Goal: Communication & Community: Answer question/provide support

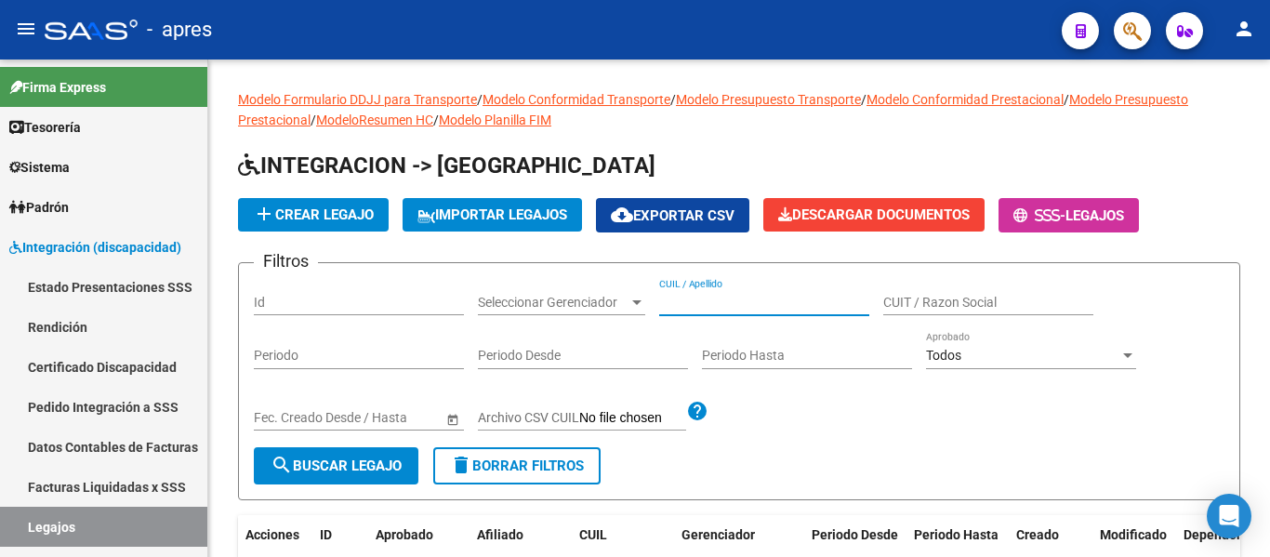
click at [728, 305] on input "CUIL / Apellido" at bounding box center [764, 303] width 210 height 16
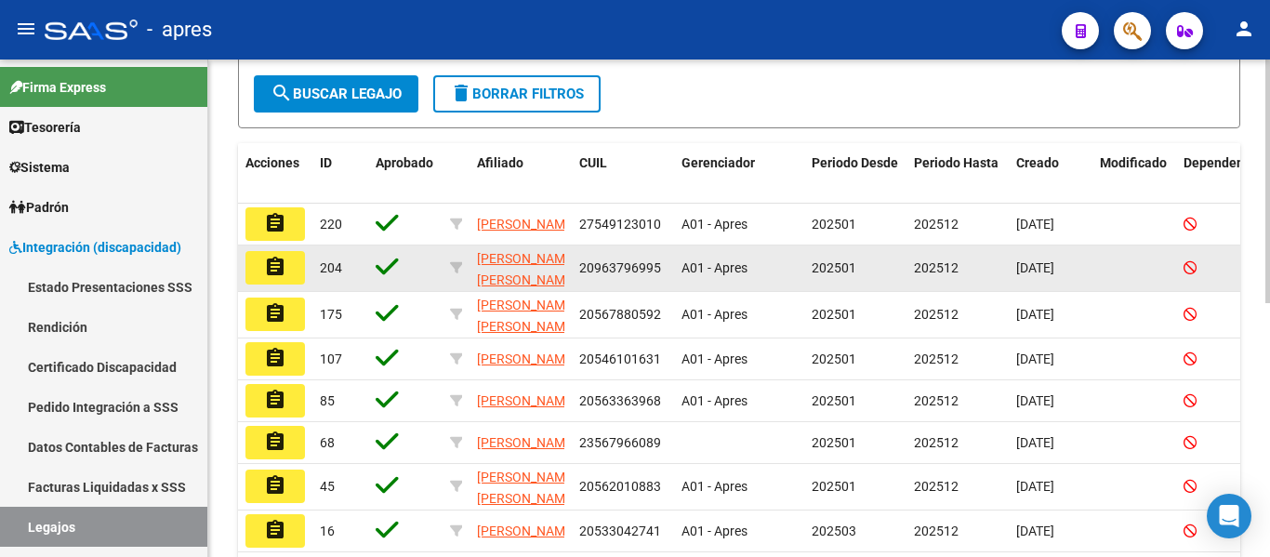
scroll to position [465, 0]
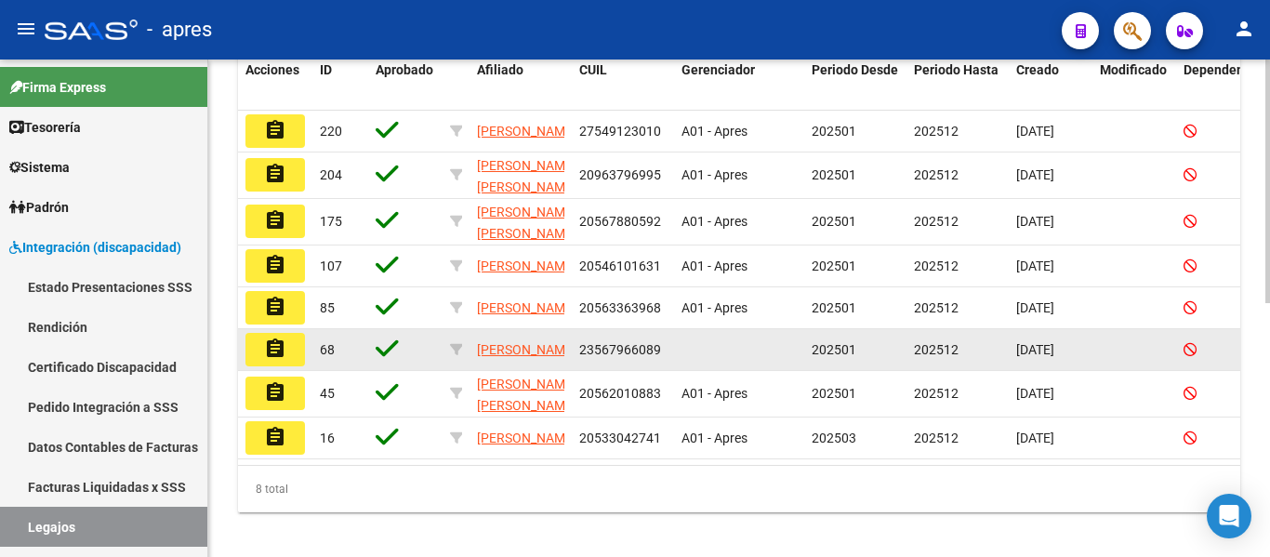
type input "[PERSON_NAME]"
click at [275, 360] on mat-icon "assignment" at bounding box center [275, 348] width 22 height 22
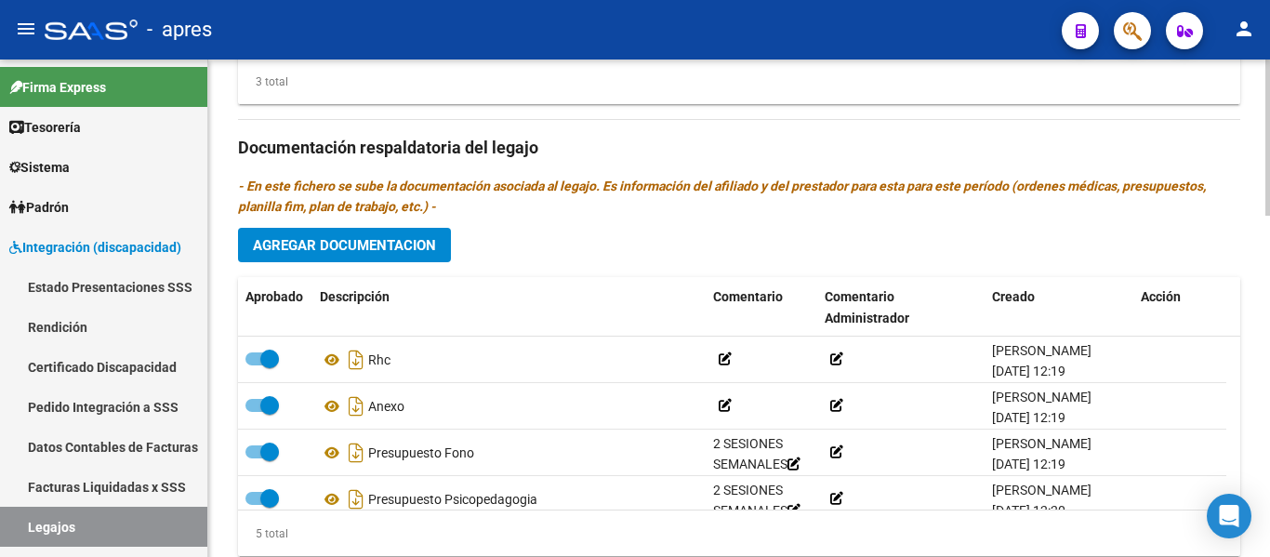
scroll to position [1083, 0]
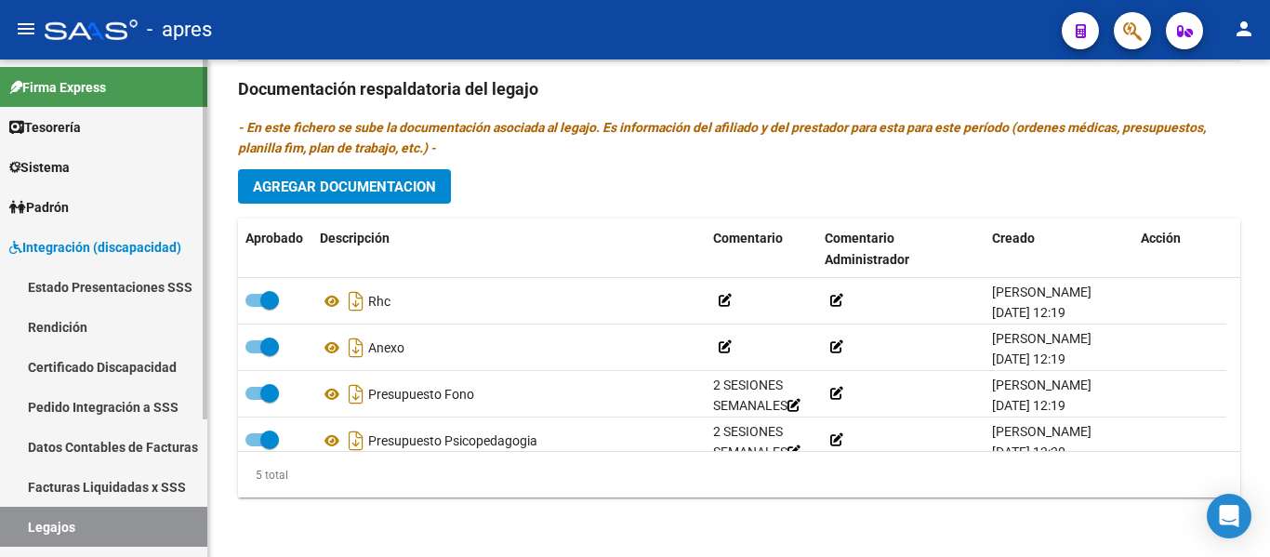
click at [112, 519] on link "Legajos" at bounding box center [103, 527] width 207 height 40
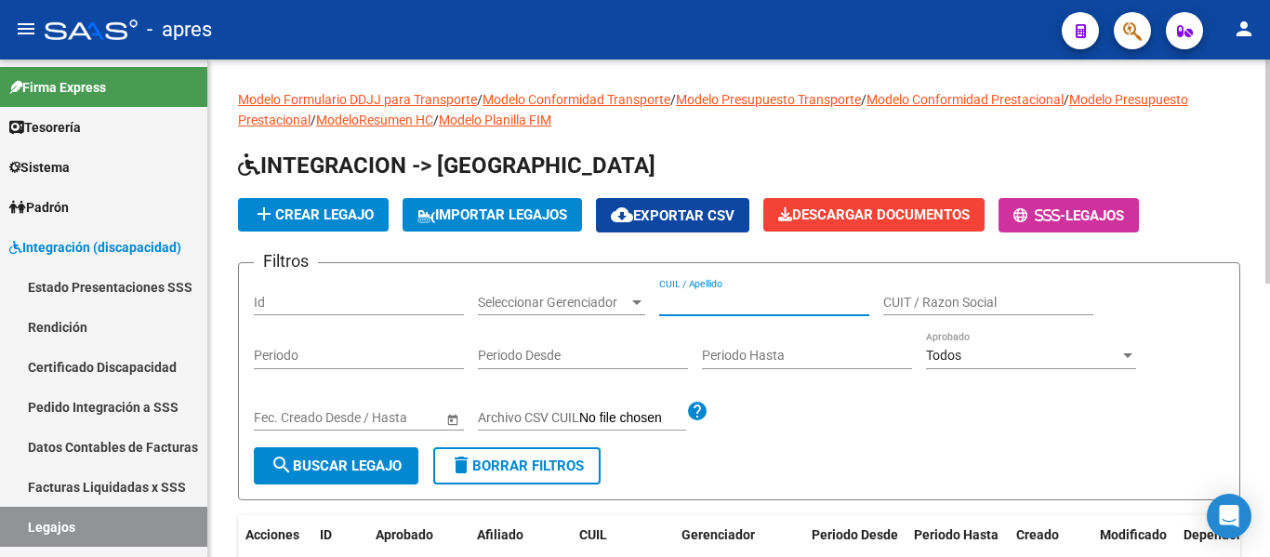
drag, startPoint x: 701, startPoint y: 301, endPoint x: 709, endPoint y: 330, distance: 30.0
click at [702, 307] on input "CUIL / Apellido" at bounding box center [764, 303] width 210 height 16
type input "t"
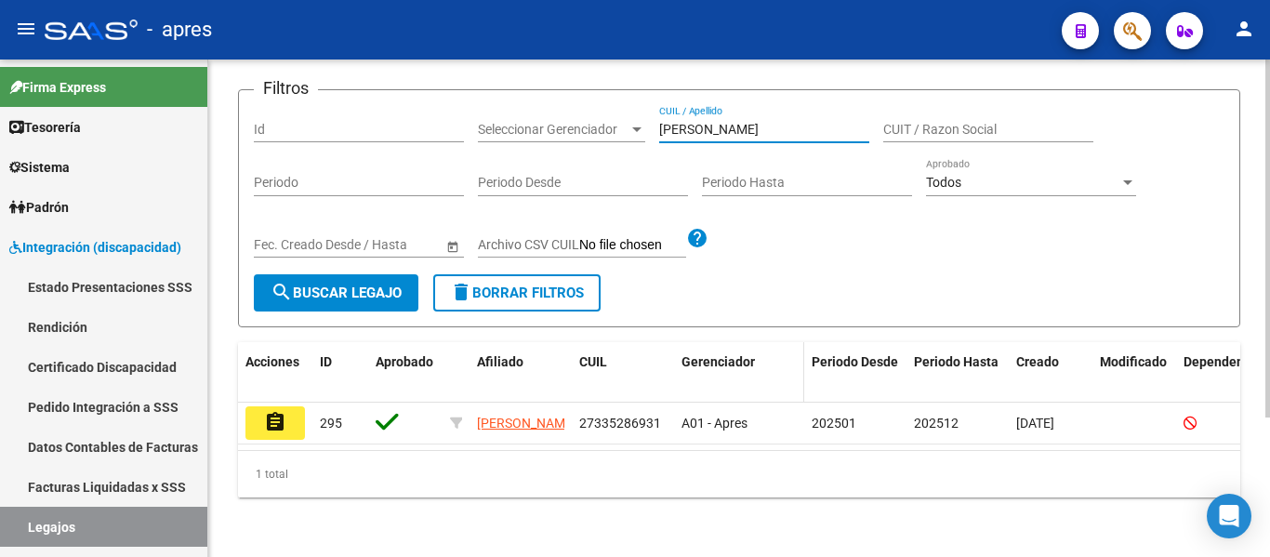
scroll to position [193, 0]
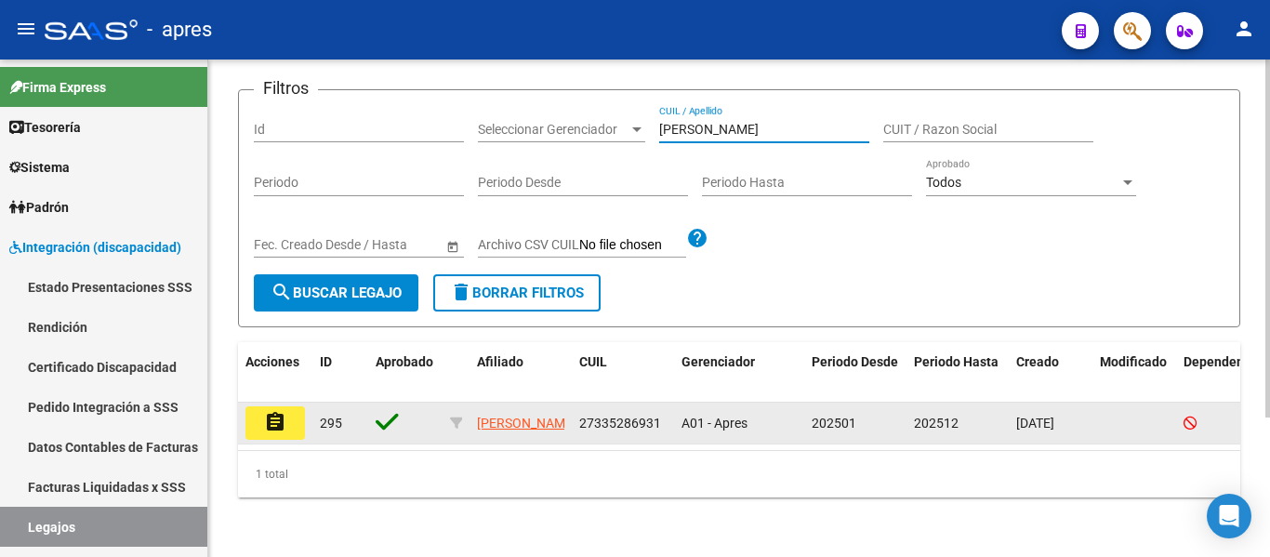
type input "[PERSON_NAME]"
click at [268, 416] on mat-icon "assignment" at bounding box center [275, 422] width 22 height 22
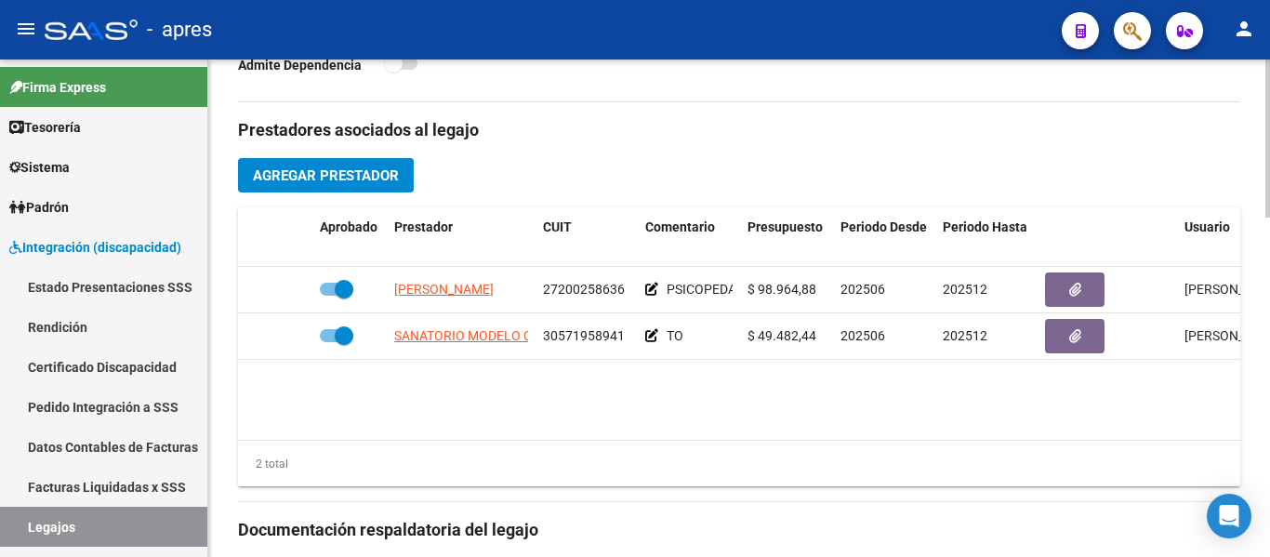
scroll to position [651, 0]
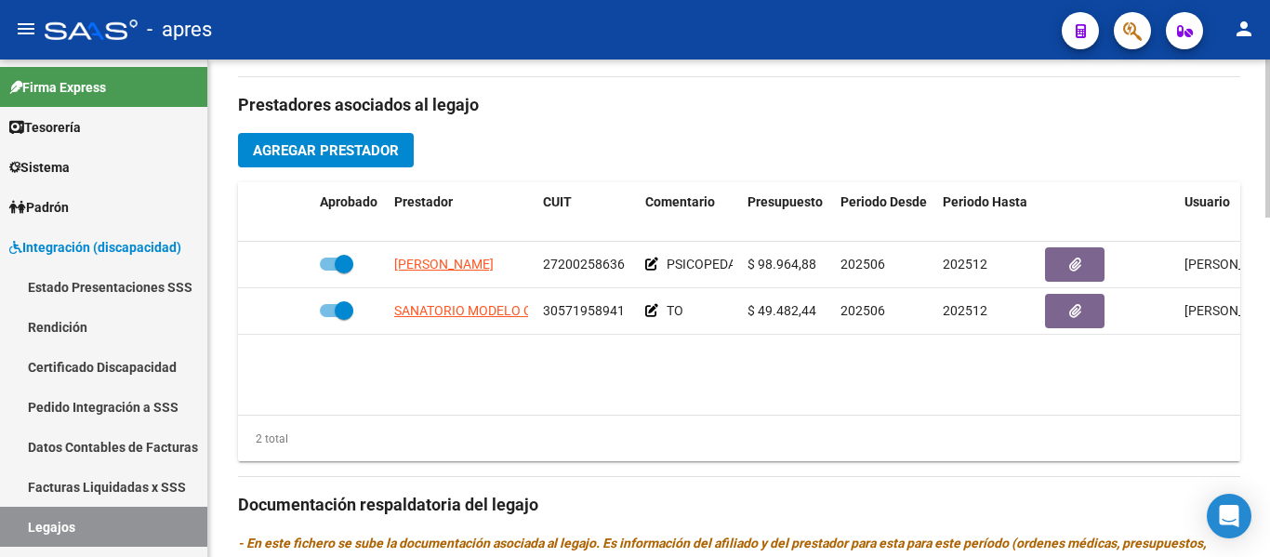
click at [443, 344] on datatable-body "[PERSON_NAME] 27200258636 PSICOPEDAGOGÍA $ 98.964,88 202506 202512 [PERSON_NAME…" at bounding box center [739, 328] width 1002 height 173
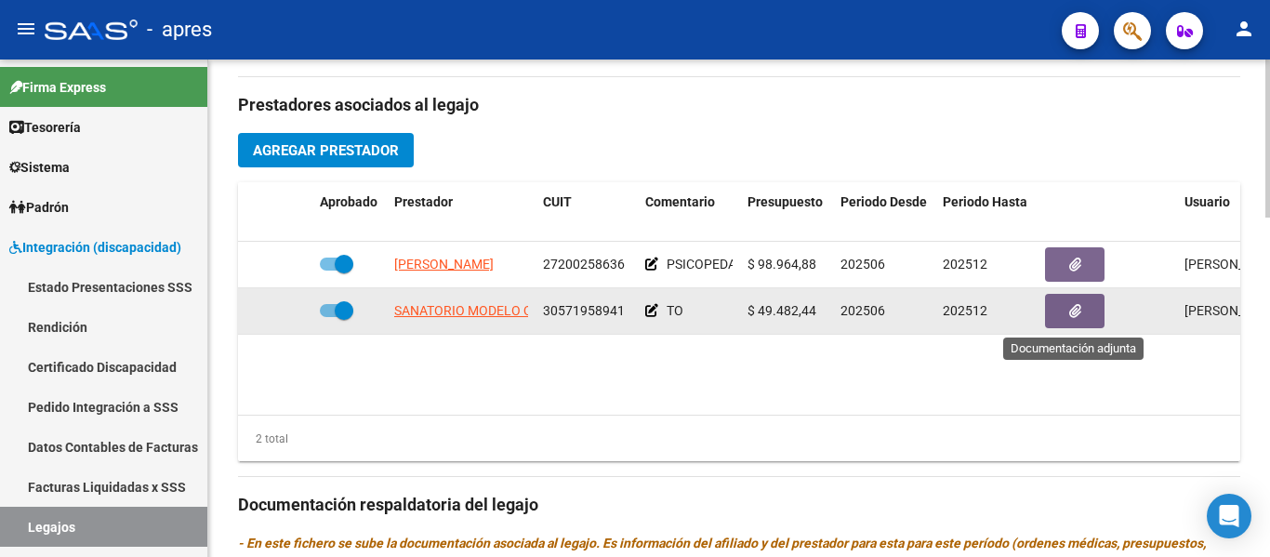
click at [1057, 326] on button "button" at bounding box center [1074, 311] width 59 height 34
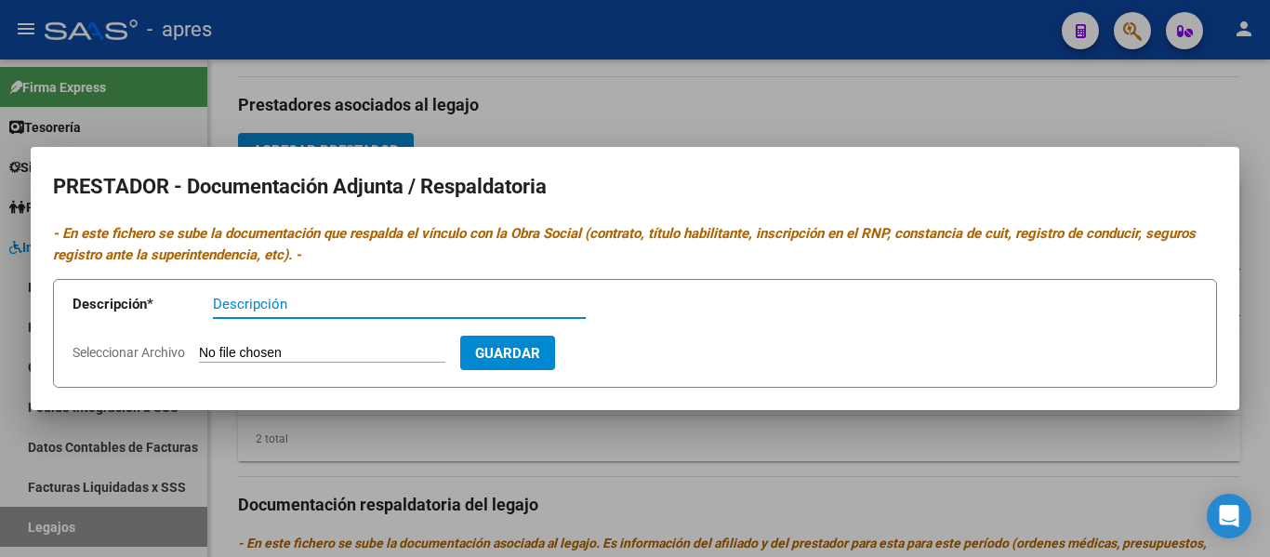
click at [702, 453] on div at bounding box center [635, 278] width 1270 height 557
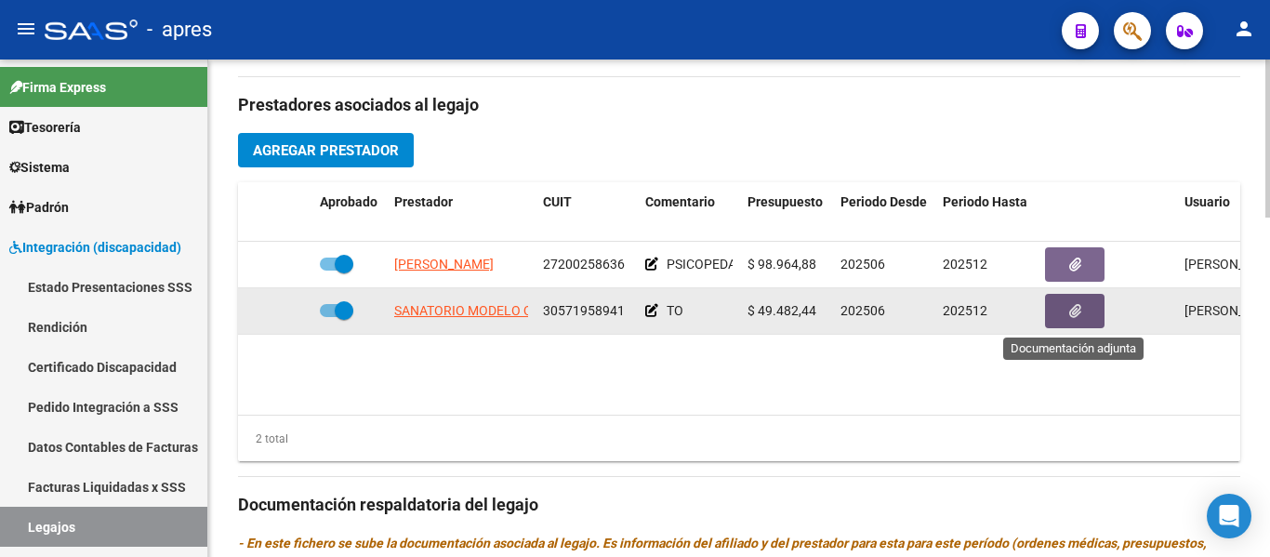
click at [1069, 318] on icon "button" at bounding box center [1075, 311] width 12 height 14
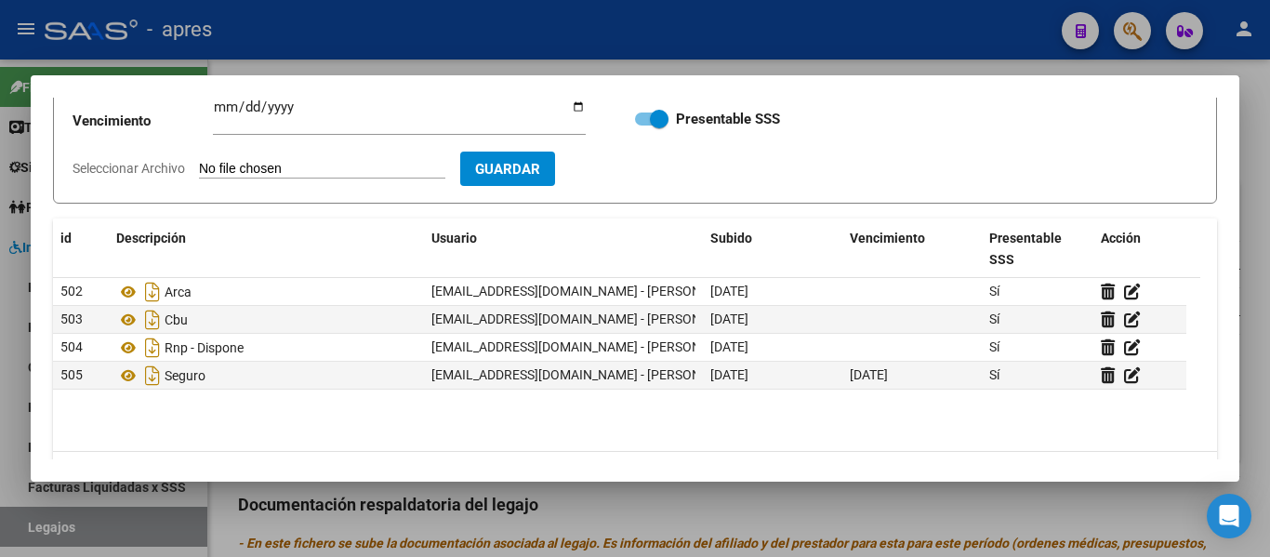
scroll to position [139, 0]
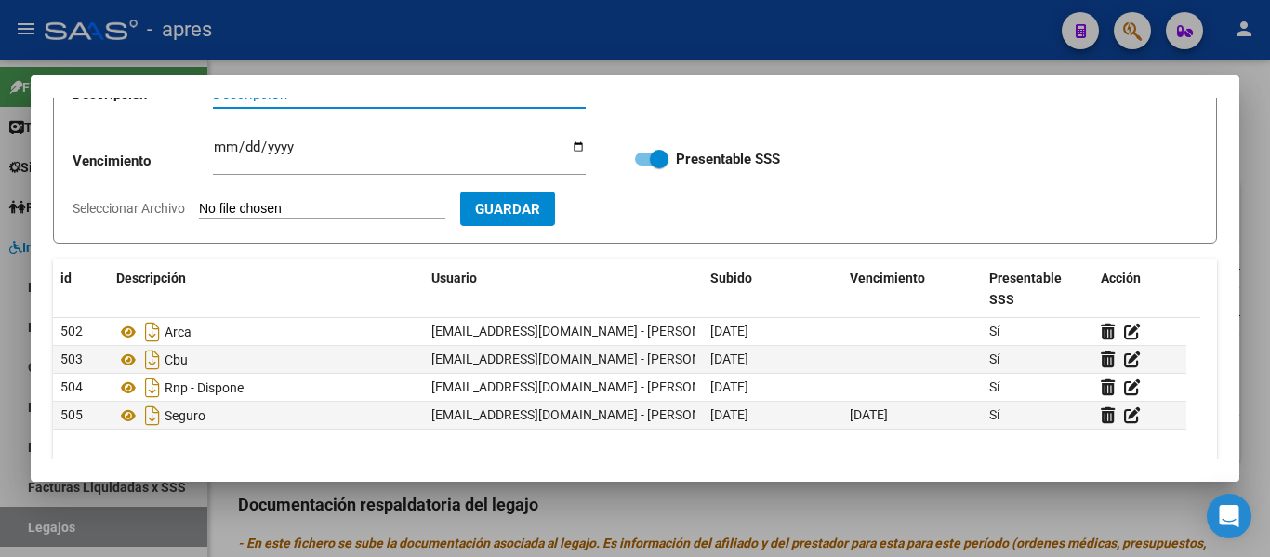
click at [908, 507] on div at bounding box center [635, 278] width 1270 height 557
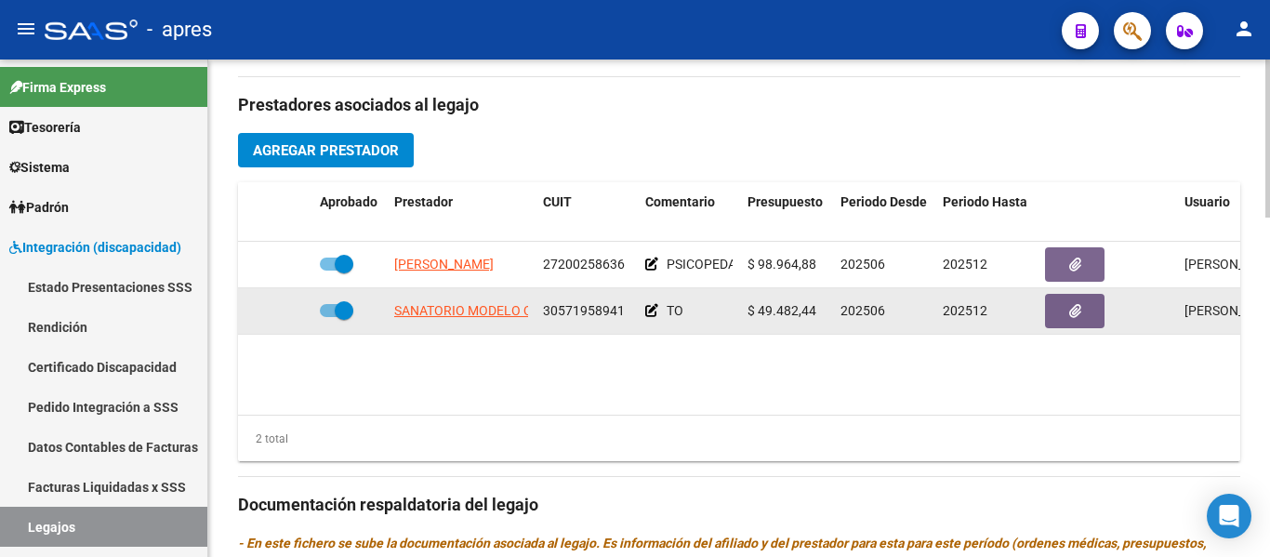
click at [656, 315] on icon at bounding box center [651, 310] width 13 height 13
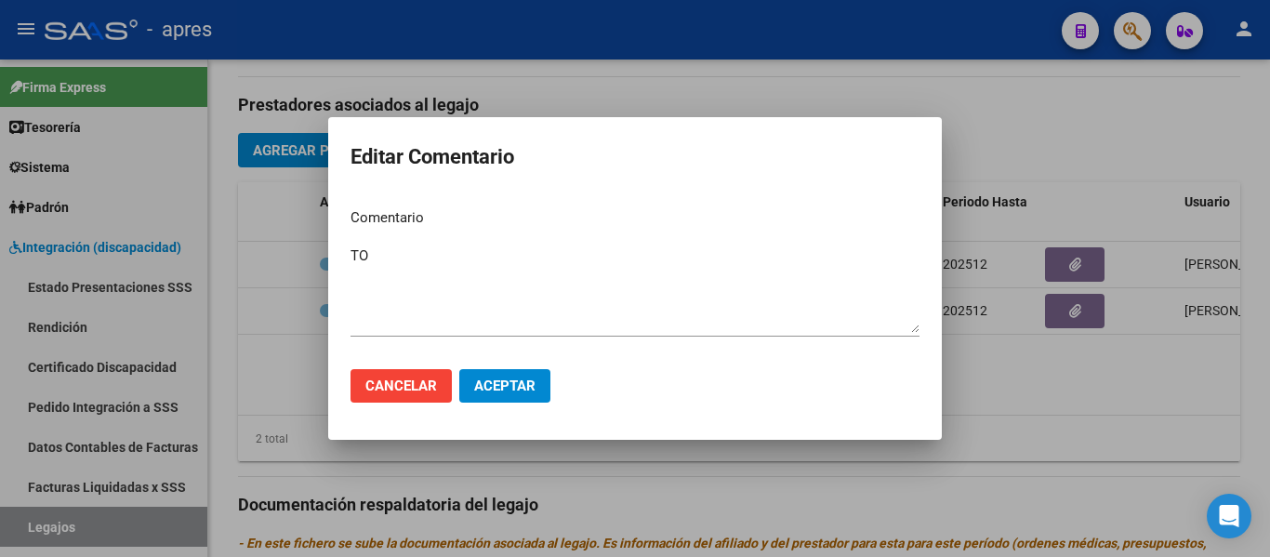
click at [658, 449] on div at bounding box center [635, 278] width 1270 height 557
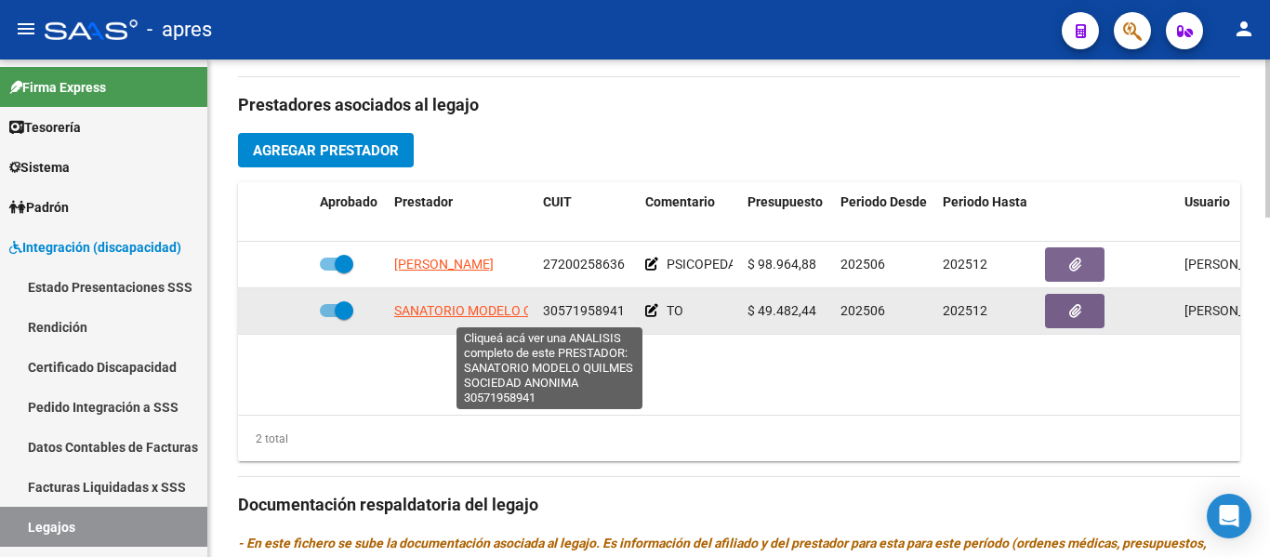
click at [443, 315] on span "SANATORIO MODELO QUILMES SOCIEDAD ANONIMA" at bounding box center [549, 310] width 310 height 15
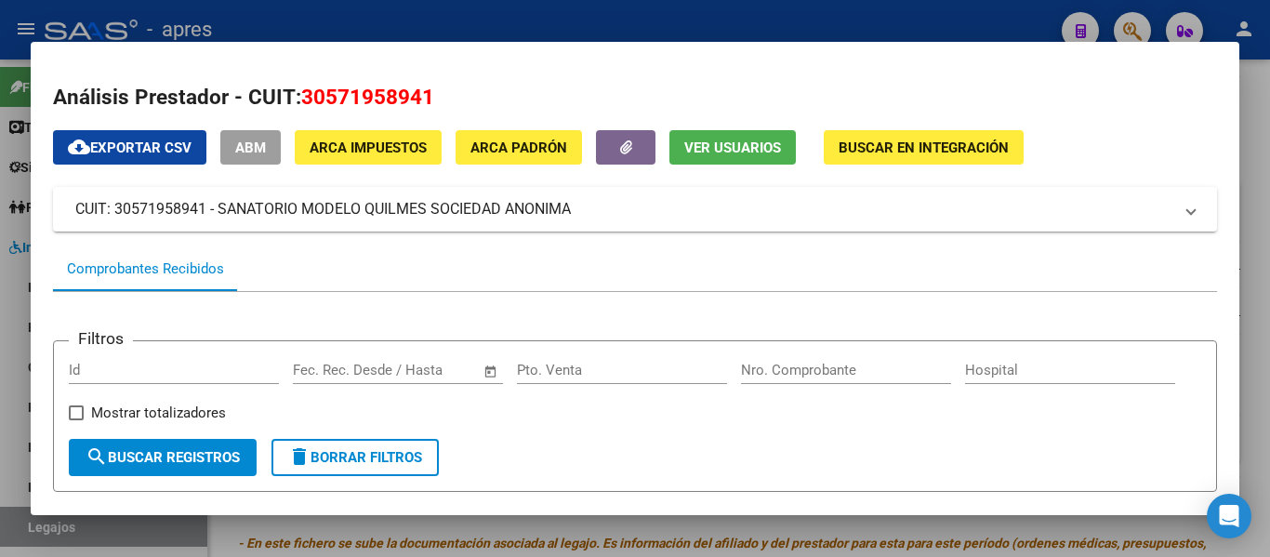
click at [850, 520] on div at bounding box center [635, 278] width 1270 height 557
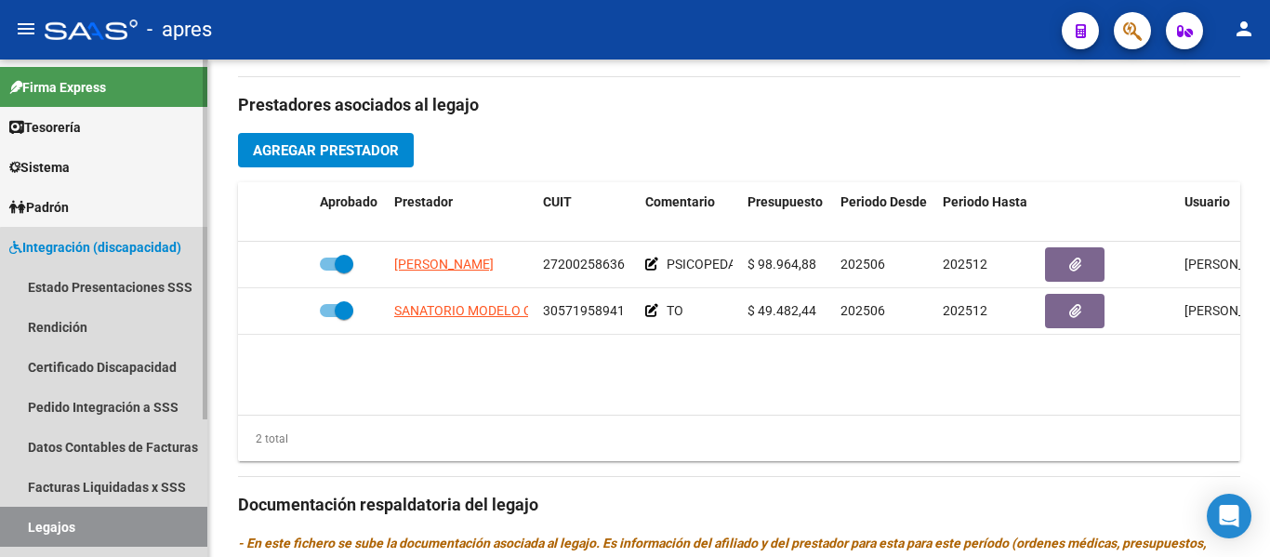
drag, startPoint x: 111, startPoint y: 526, endPoint x: 350, endPoint y: 554, distance: 241.5
click at [112, 526] on link "Legajos" at bounding box center [103, 527] width 207 height 40
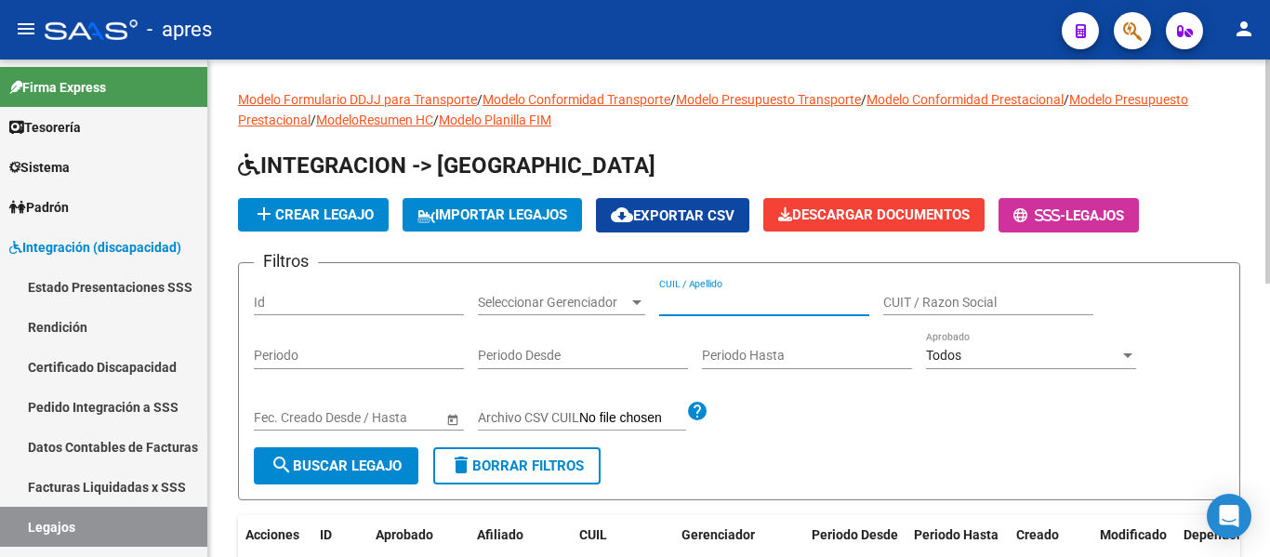
click at [738, 308] on input "CUIL / Apellido" at bounding box center [764, 303] width 210 height 16
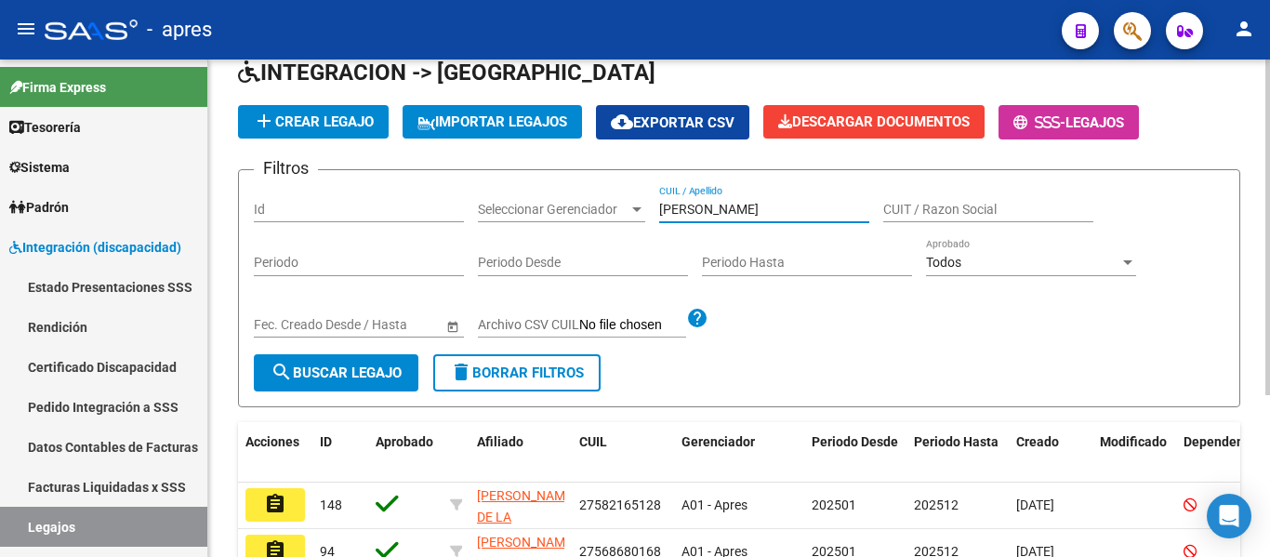
scroll to position [240, 0]
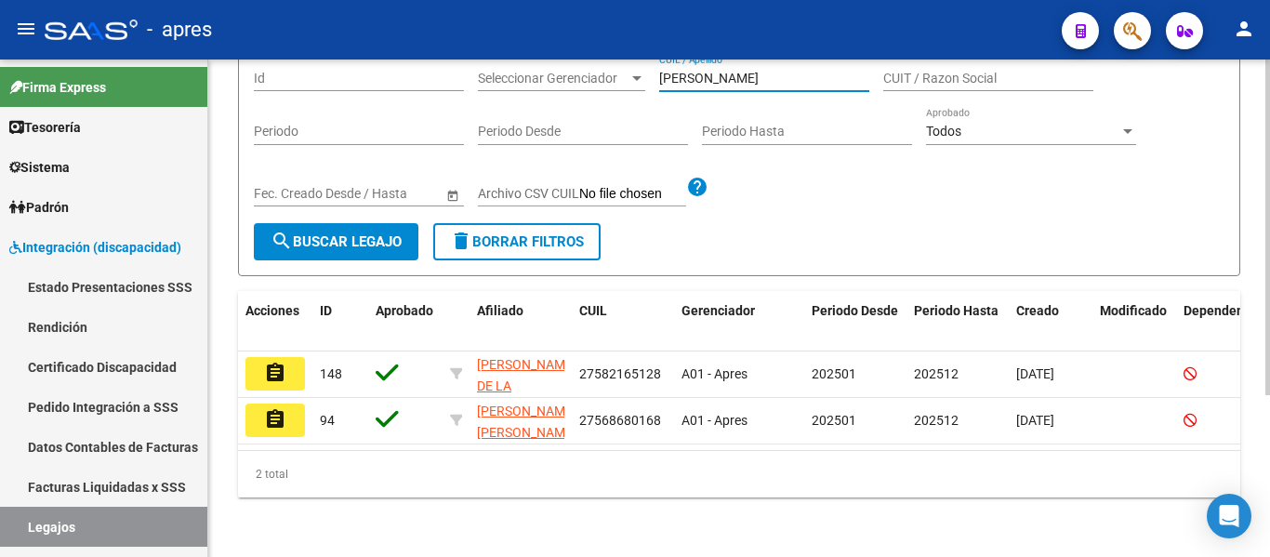
type input "[PERSON_NAME]"
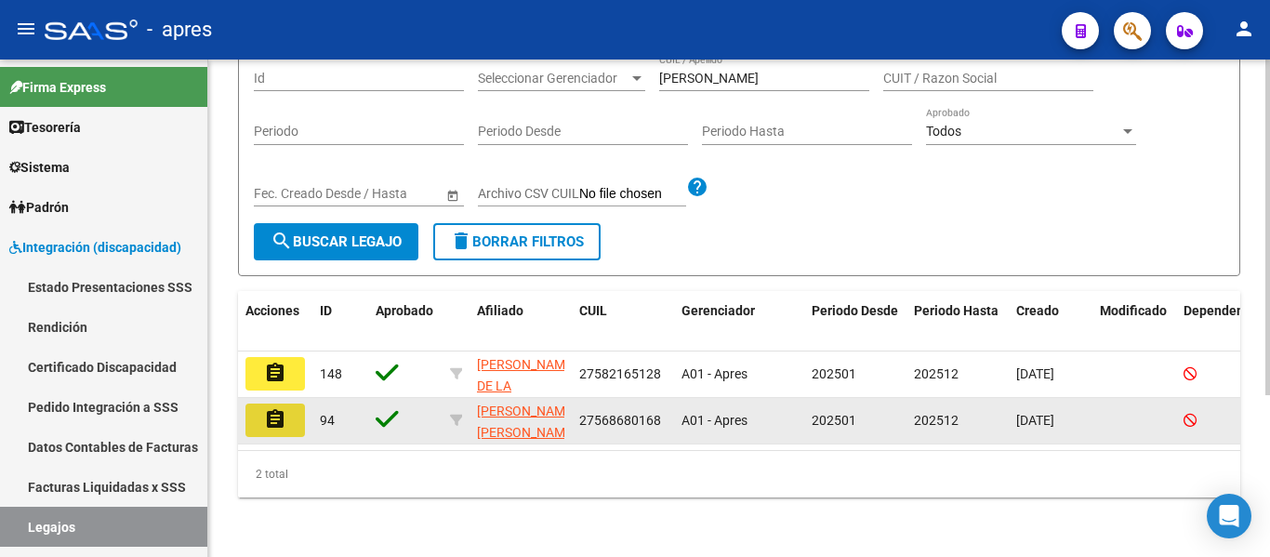
click at [274, 408] on mat-icon "assignment" at bounding box center [275, 419] width 22 height 22
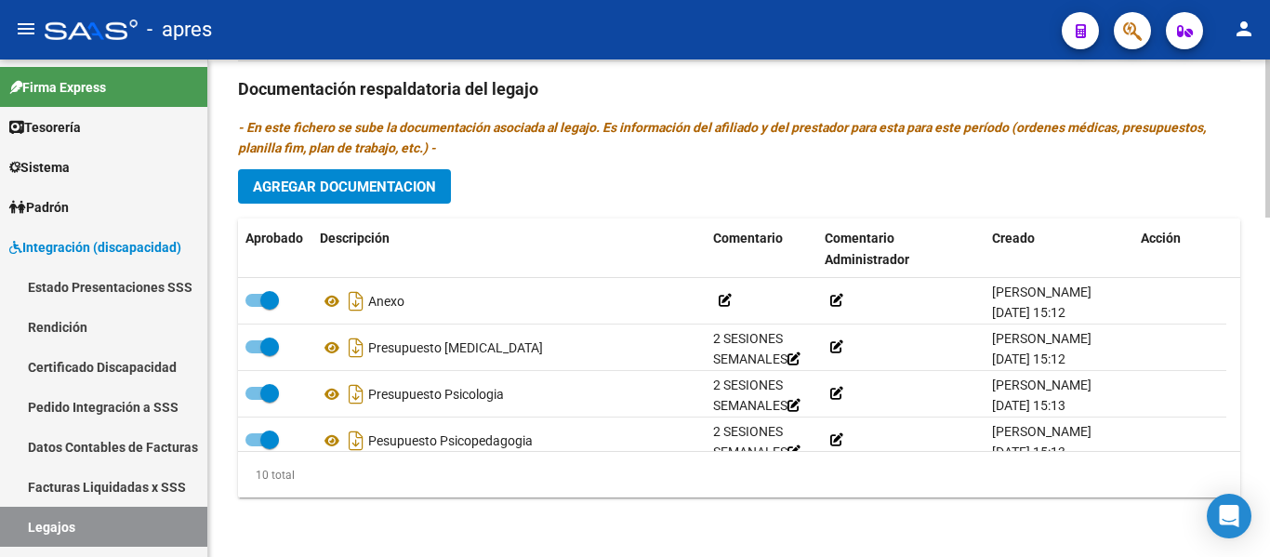
scroll to position [298, 0]
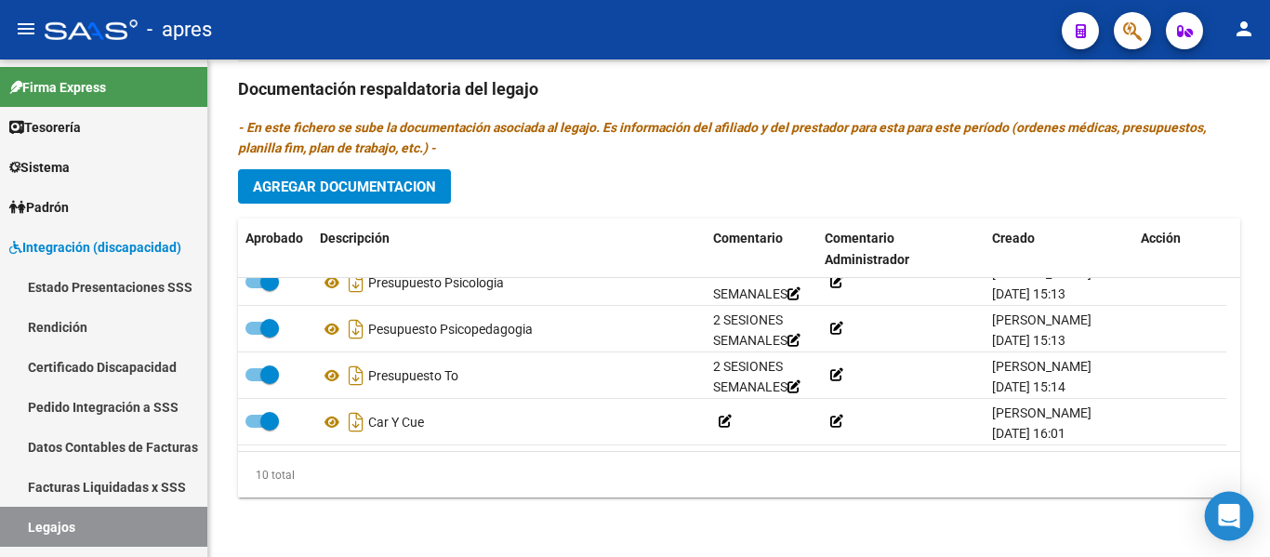
click at [1235, 498] on div "Open Intercom Messenger" at bounding box center [1229, 516] width 49 height 49
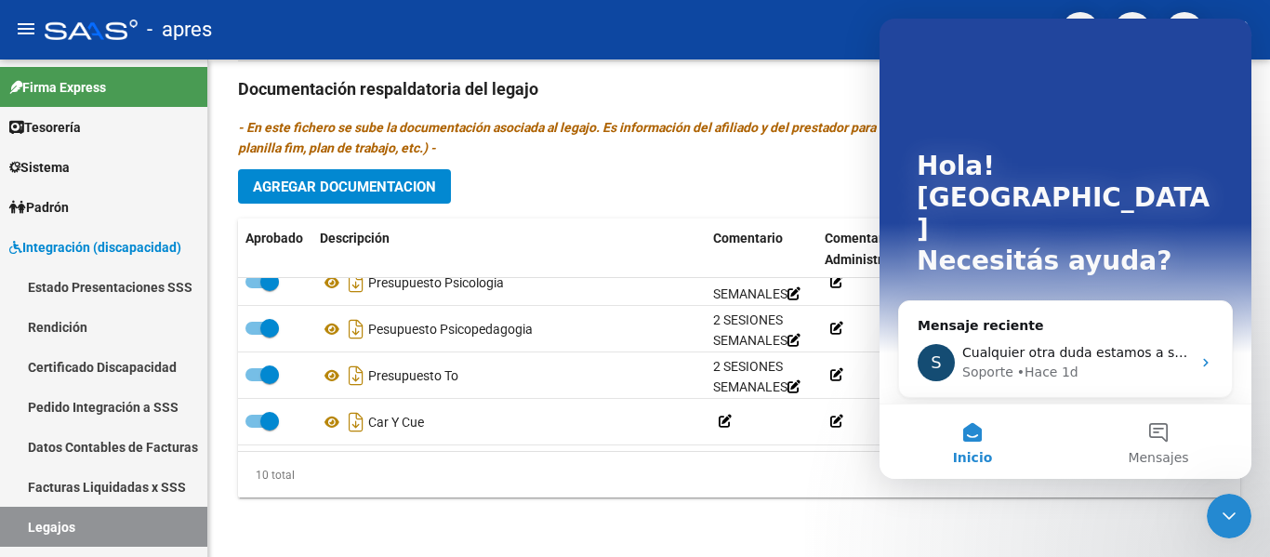
scroll to position [0, 0]
click at [1104, 343] on div "Cualquier otra duda estamos a su disposición." at bounding box center [1076, 353] width 229 height 20
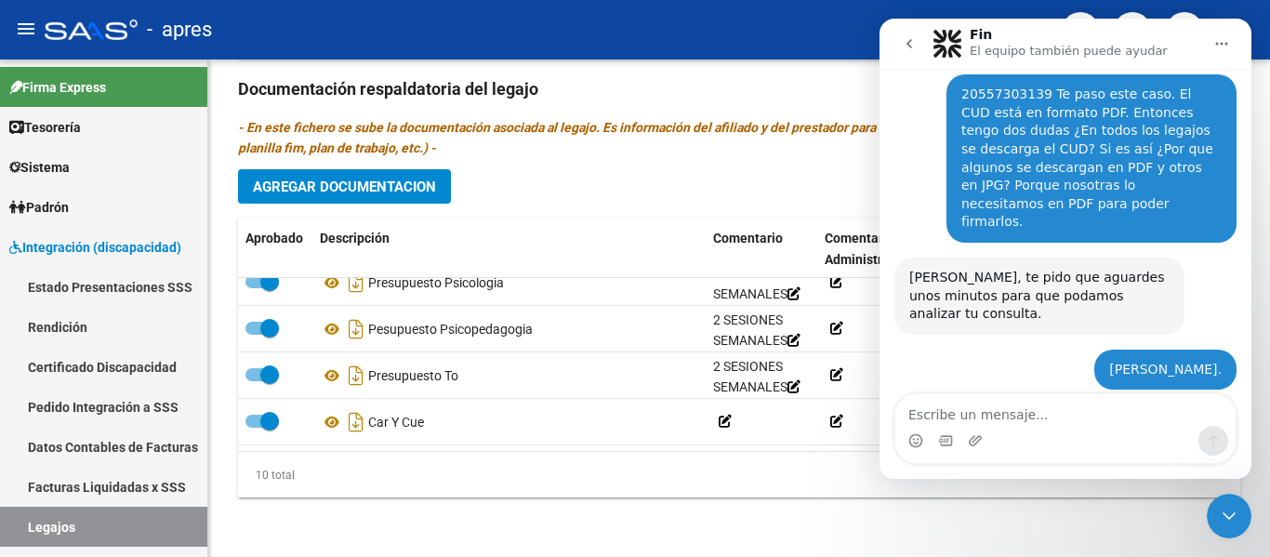
scroll to position [4524, 0]
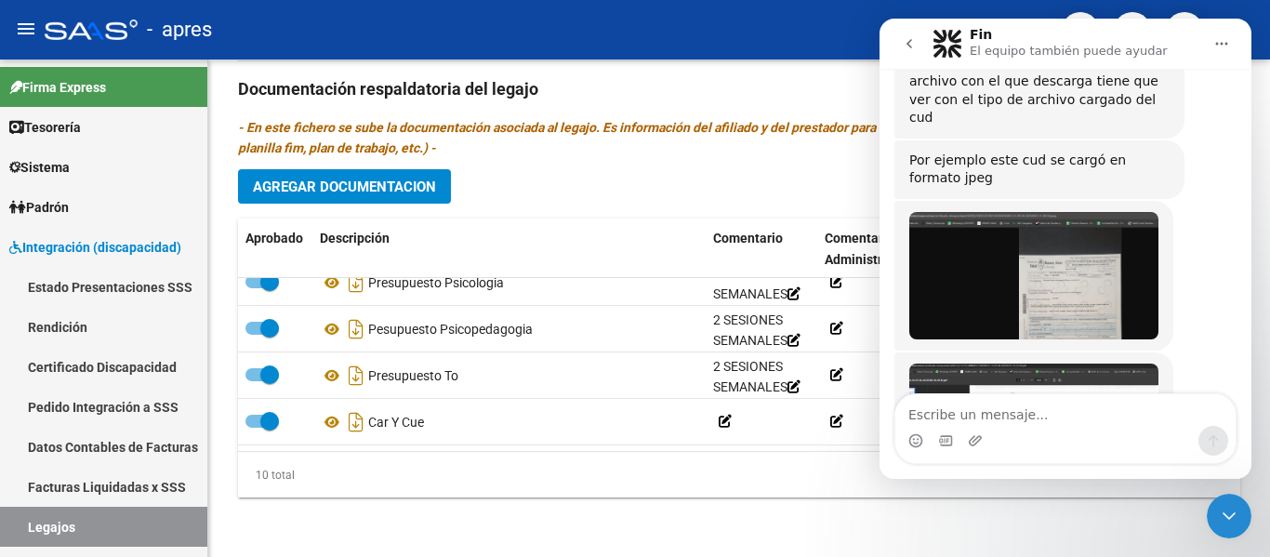
click at [1079, 429] on div "Intercom Messenger" at bounding box center [1065, 441] width 340 height 30
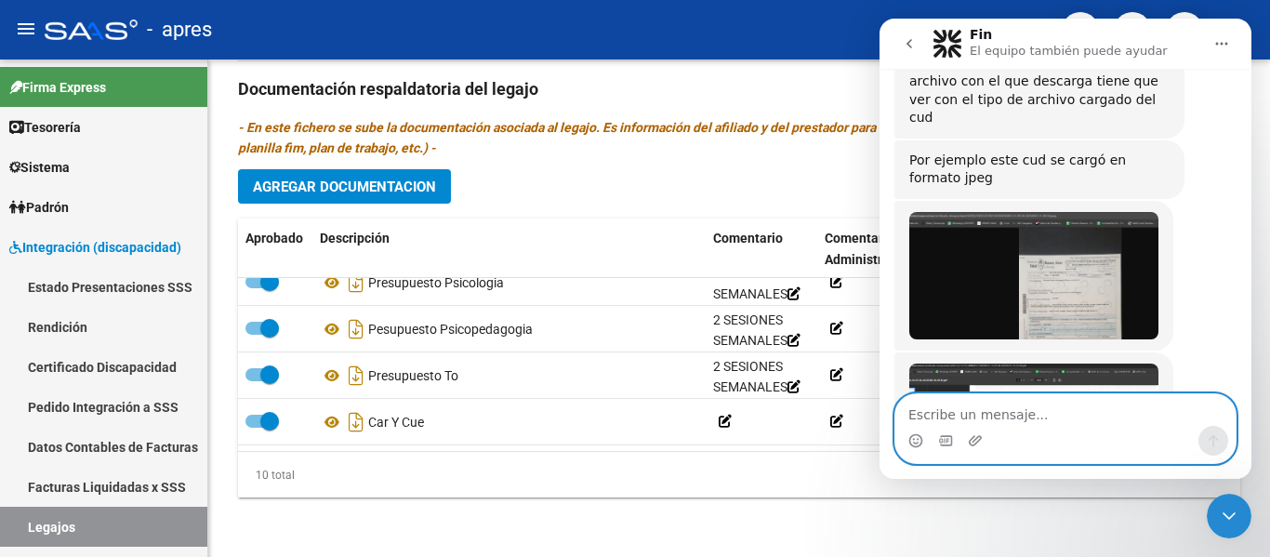
drag, startPoint x: 1007, startPoint y: 412, endPoint x: 995, endPoint y: 408, distance: 12.6
click at [1006, 412] on textarea "Escribe un mensaje..." at bounding box center [1065, 410] width 340 height 32
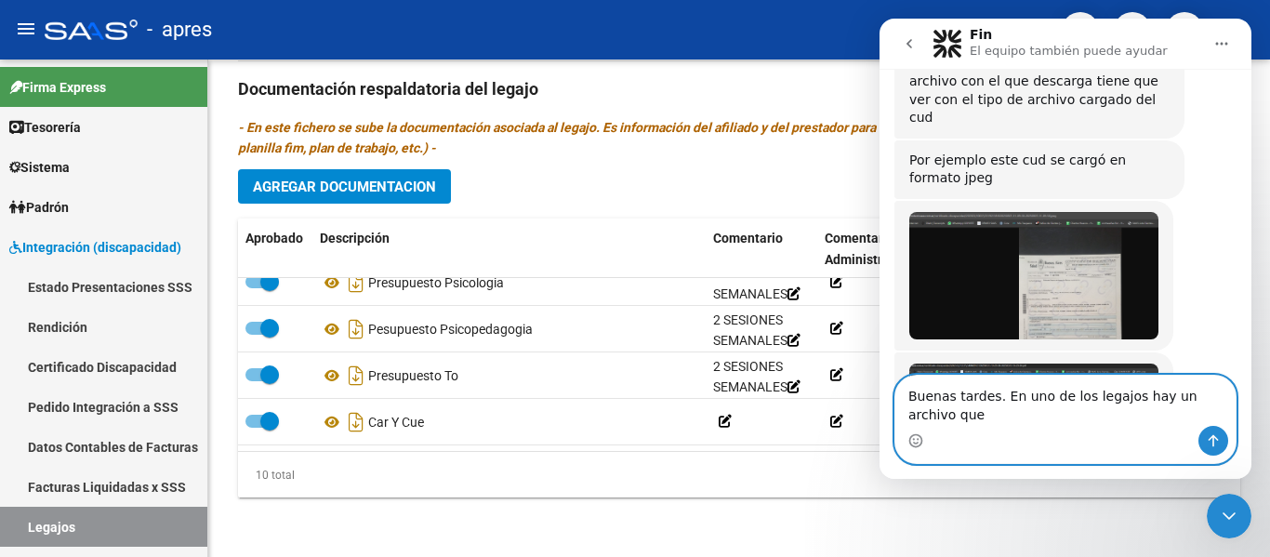
scroll to position [4543, 0]
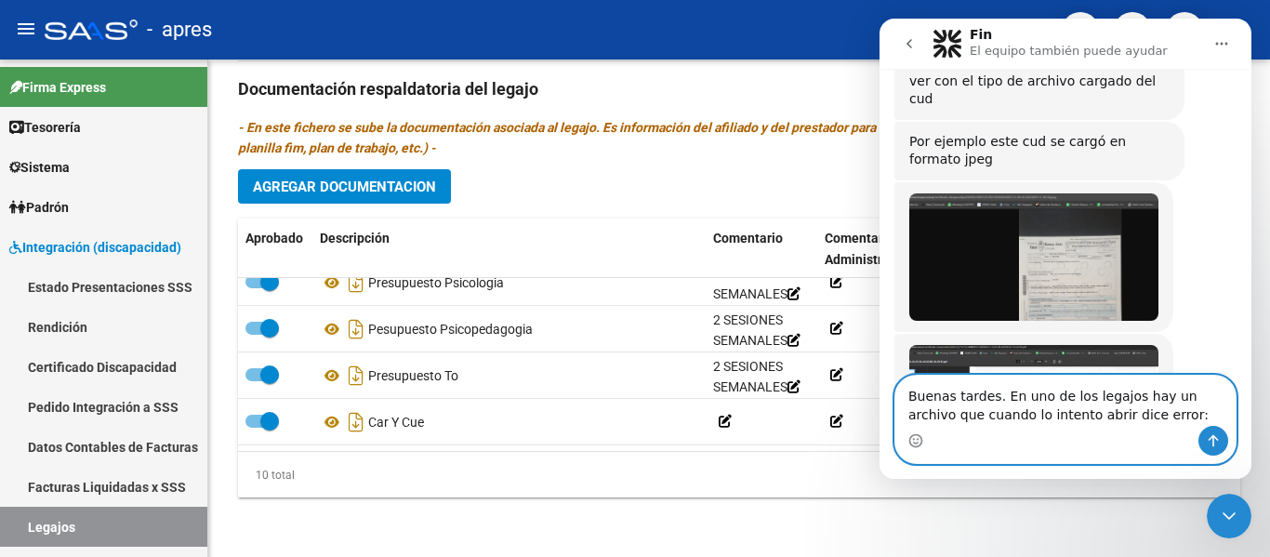
click at [1126, 416] on textarea "Buenas tardes. En uno de los legajos hay un archivo que cuando lo intento abrir…" at bounding box center [1065, 401] width 340 height 50
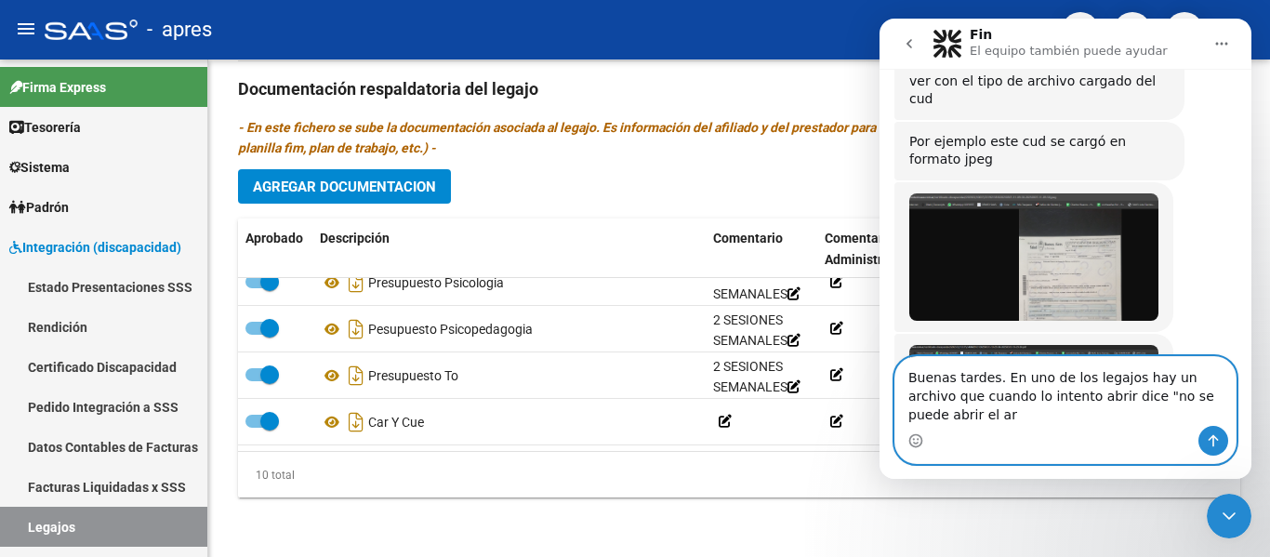
scroll to position [4562, 0]
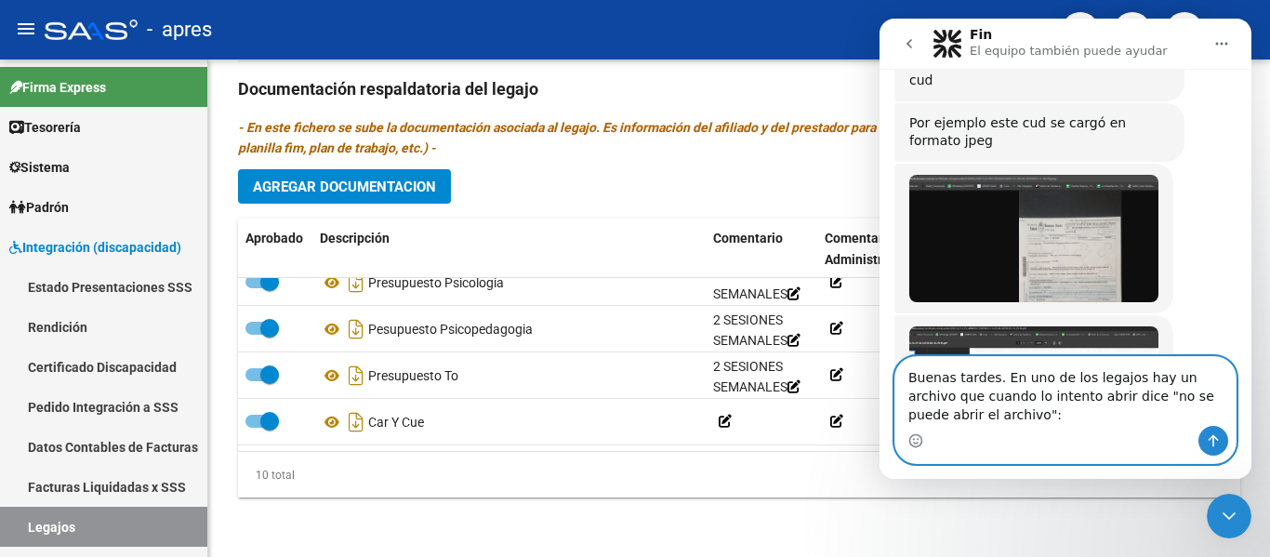
paste textarea "20483053240"
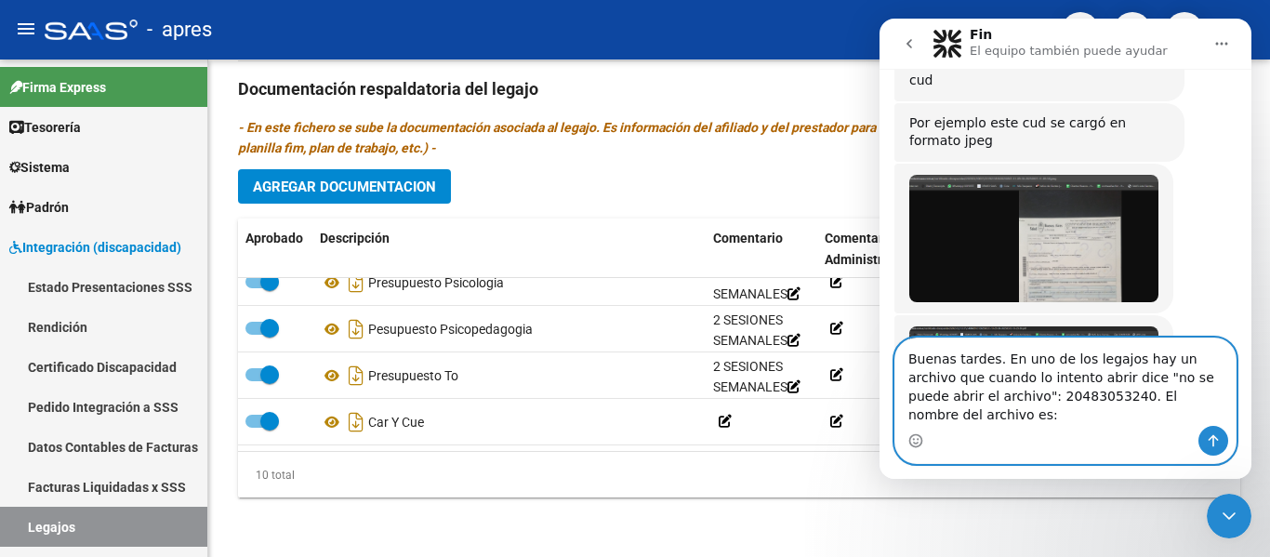
click at [1203, 414] on textarea "Buenas tardes. En uno de los legajos hay un archivo que cuando lo intento abrir…" at bounding box center [1065, 381] width 340 height 87
click at [1193, 412] on textarea "Buenas tardes. En uno de los legajos hay un archivo que cuando lo intento abrir…" at bounding box center [1065, 381] width 340 height 87
paste textarea "doc-respaldatoria20250707-11-20-11-20250707-11-20-11"
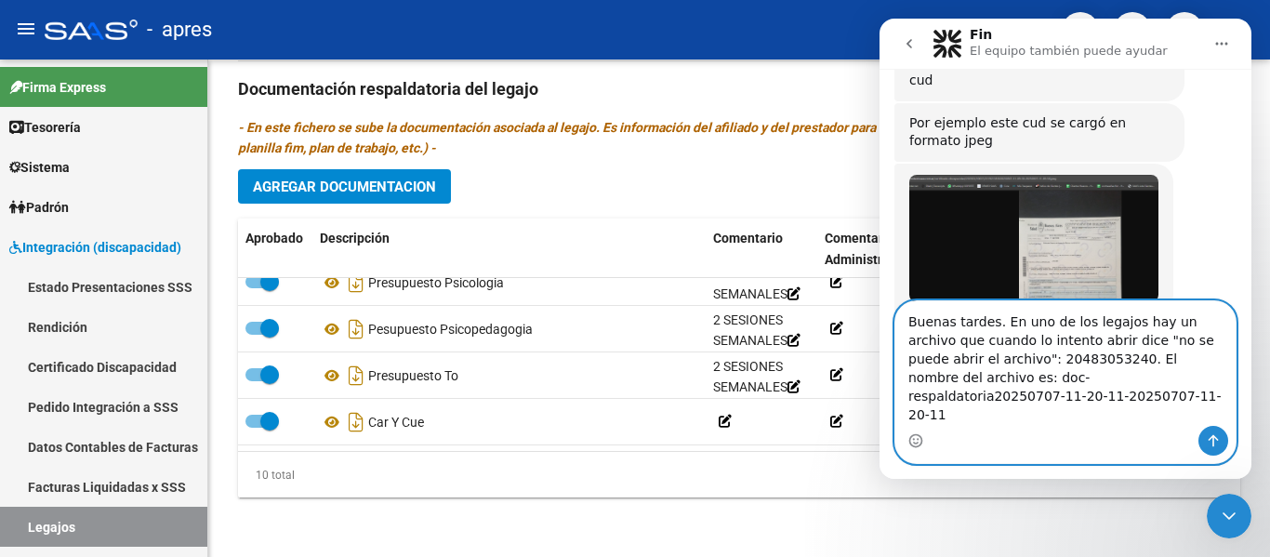
scroll to position [4580, 0]
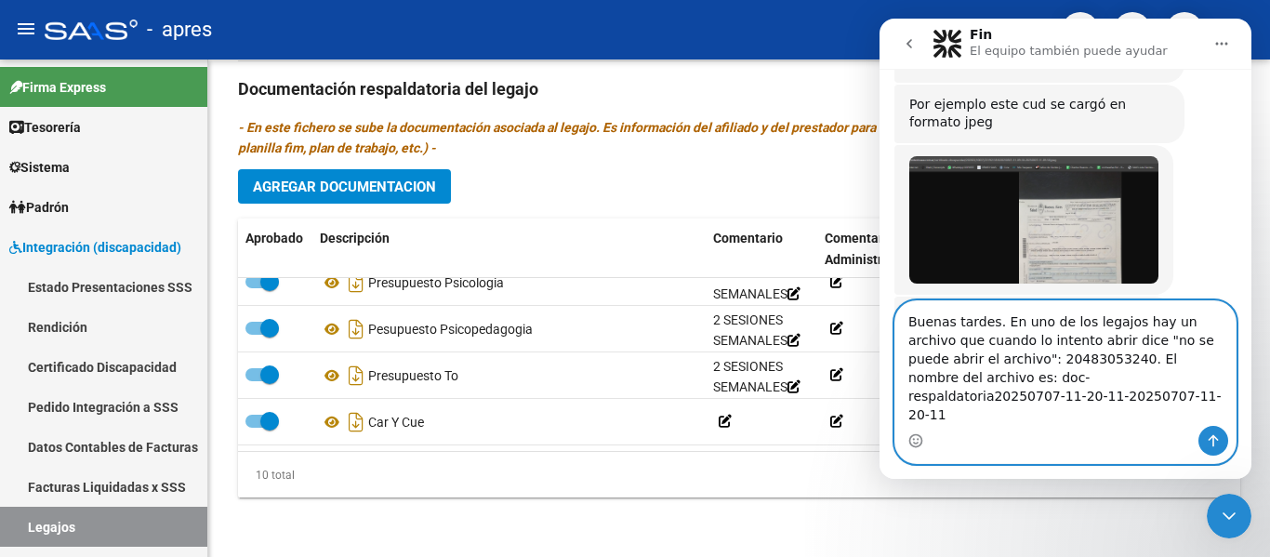
type textarea "Buenas tardes. En uno de los legajos hay un archivo que cuando lo intento abrir…"
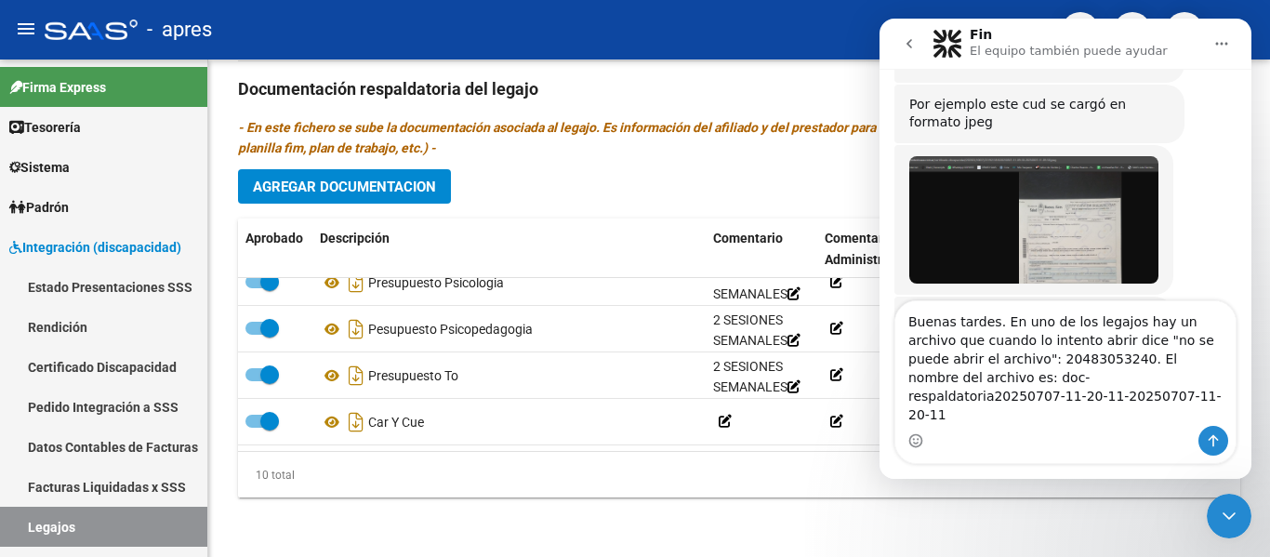
click at [1078, 426] on div "Intercom Messenger" at bounding box center [1065, 441] width 340 height 30
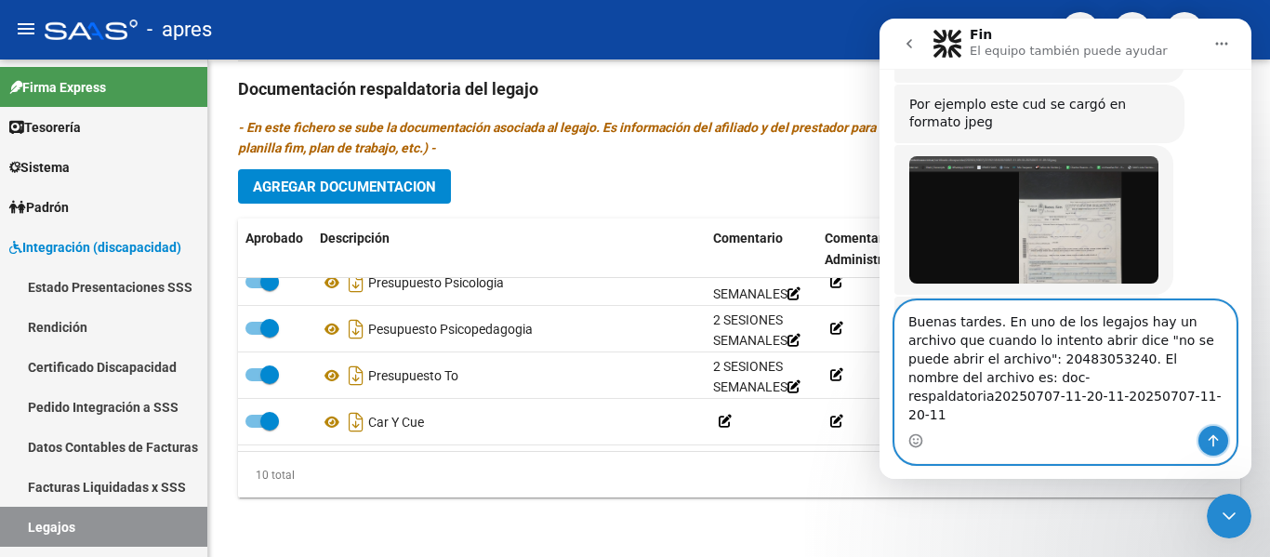
click at [1221, 441] on button "Enviar un mensaje…" at bounding box center [1213, 441] width 30 height 30
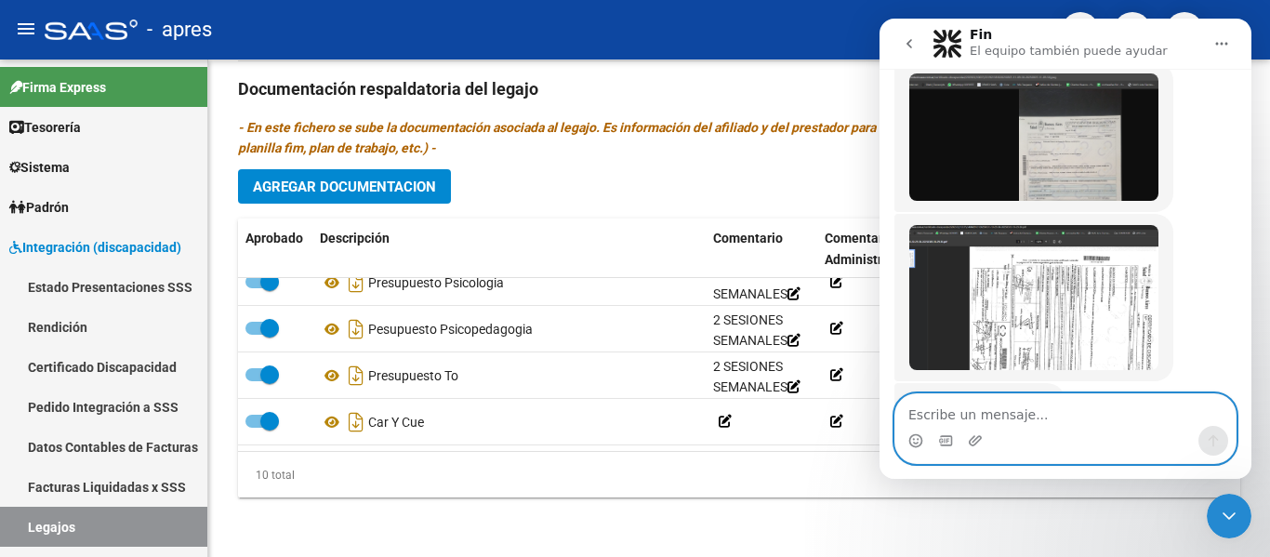
scroll to position [4696, 0]
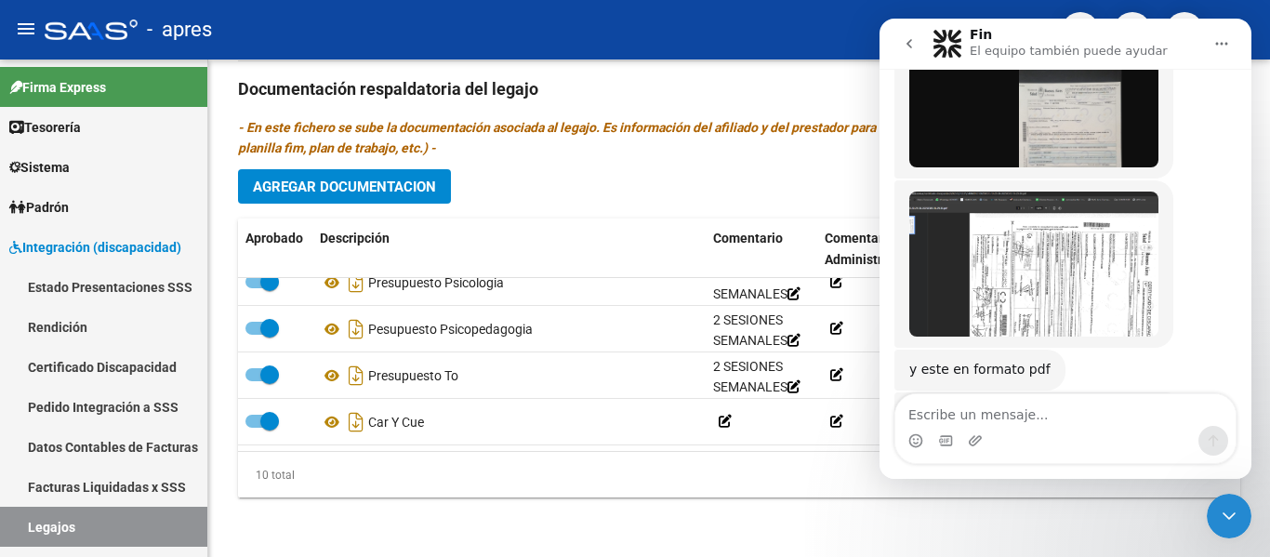
drag, startPoint x: 1226, startPoint y: 520, endPoint x: 2220, endPoint y: 989, distance: 1099.1
click at [1226, 520] on icon "Cerrar Intercom Messenger" at bounding box center [1229, 516] width 22 height 22
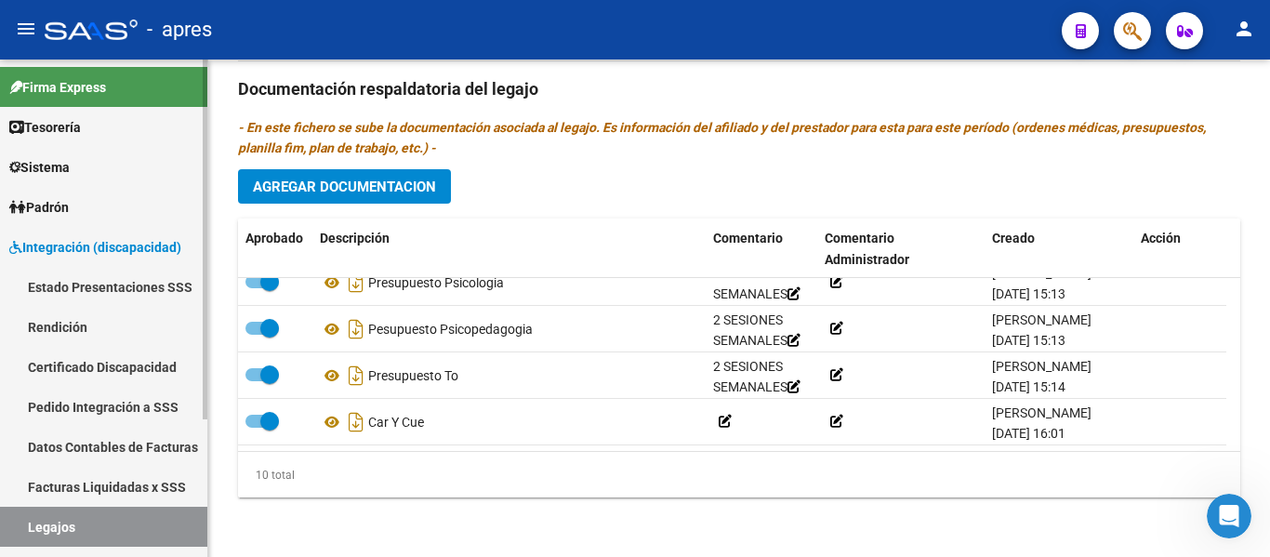
scroll to position [0, 0]
click at [145, 505] on link "Facturas Liquidadas x SSS" at bounding box center [103, 487] width 207 height 40
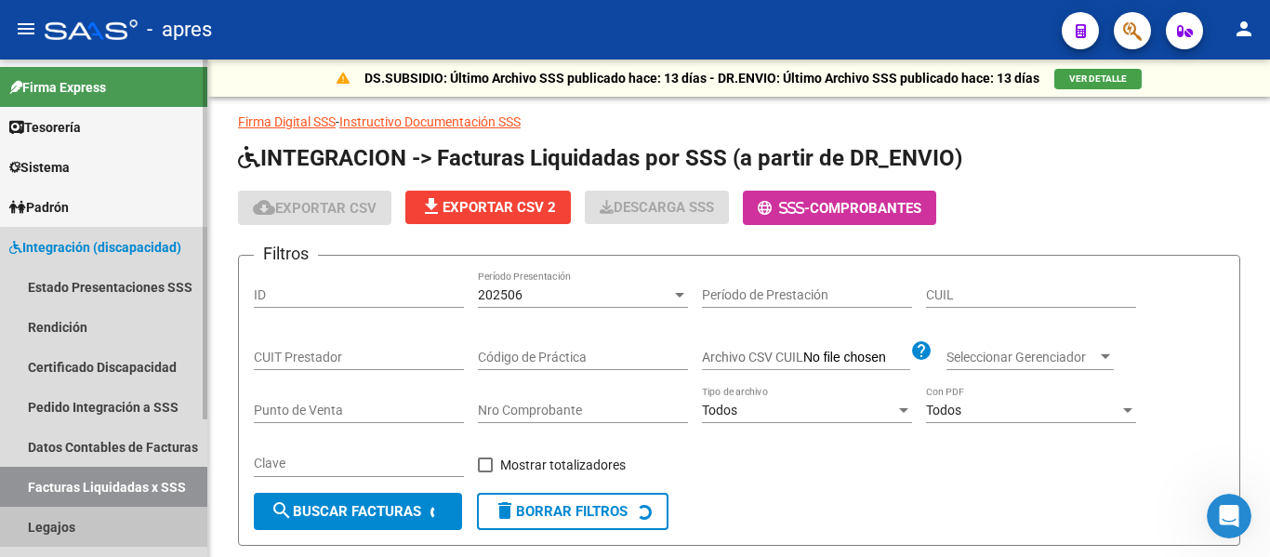
click at [130, 515] on link "Legajos" at bounding box center [103, 527] width 207 height 40
